Goal: Task Accomplishment & Management: Use online tool/utility

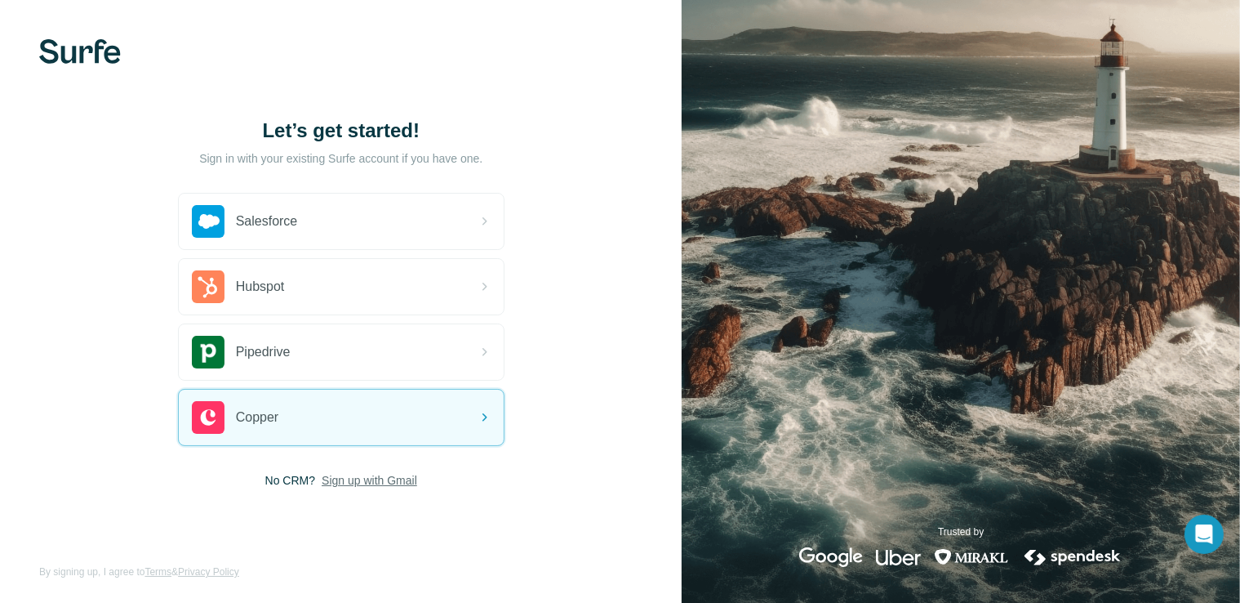
click at [376, 476] on span "Sign up with Gmail" at bounding box center [370, 480] width 96 height 16
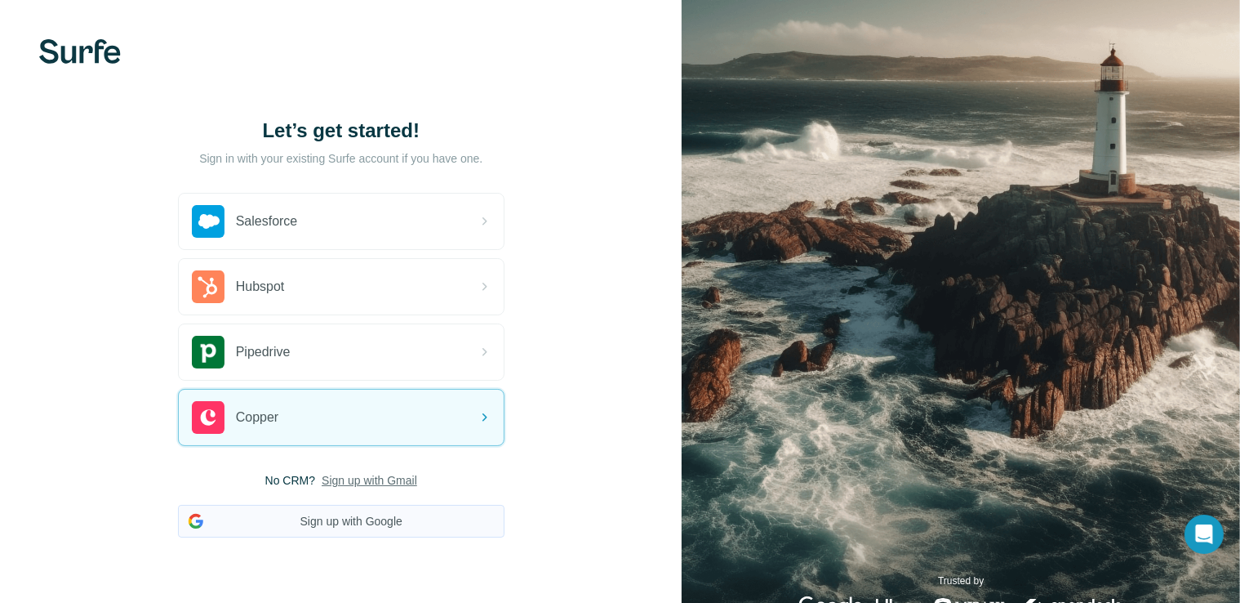
click at [358, 522] on button "Sign up with Google" at bounding box center [341, 521] width 327 height 33
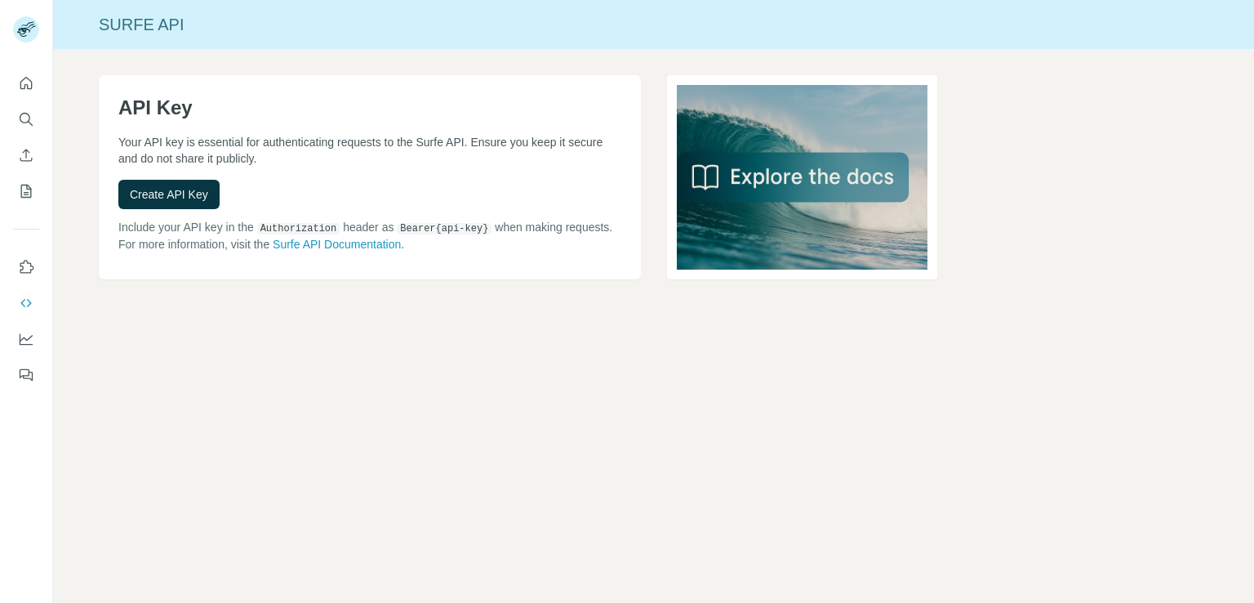
click at [173, 192] on span "Create API Key" at bounding box center [169, 194] width 78 height 16
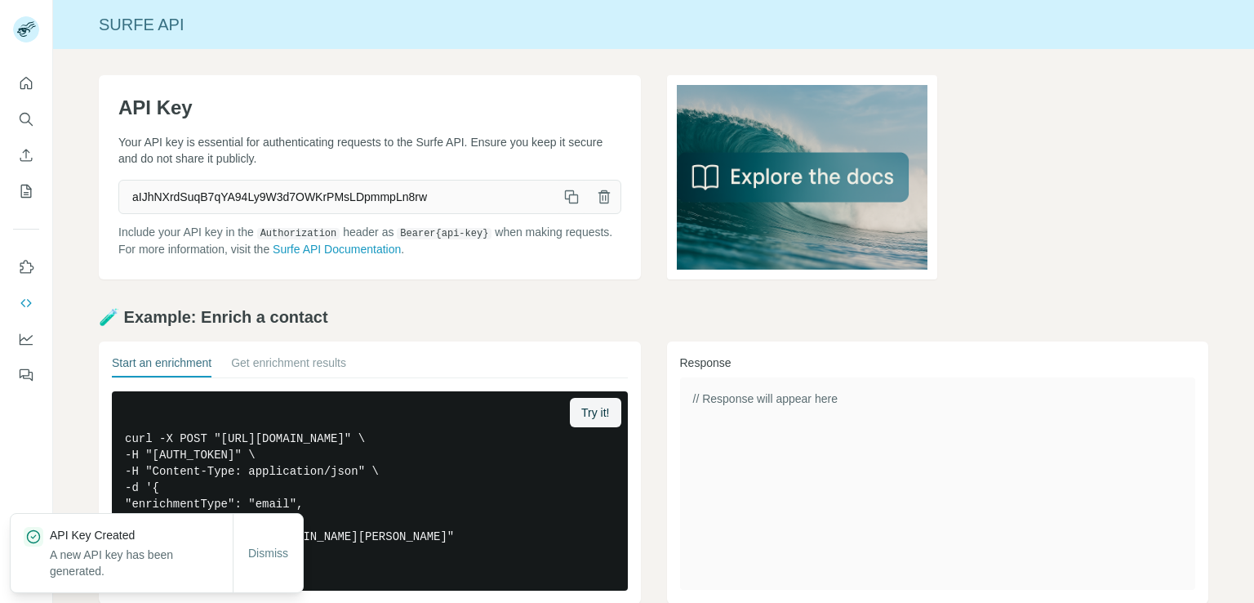
click at [565, 198] on icon "button" at bounding box center [571, 197] width 16 height 16
